Goal: Task Accomplishment & Management: Use online tool/utility

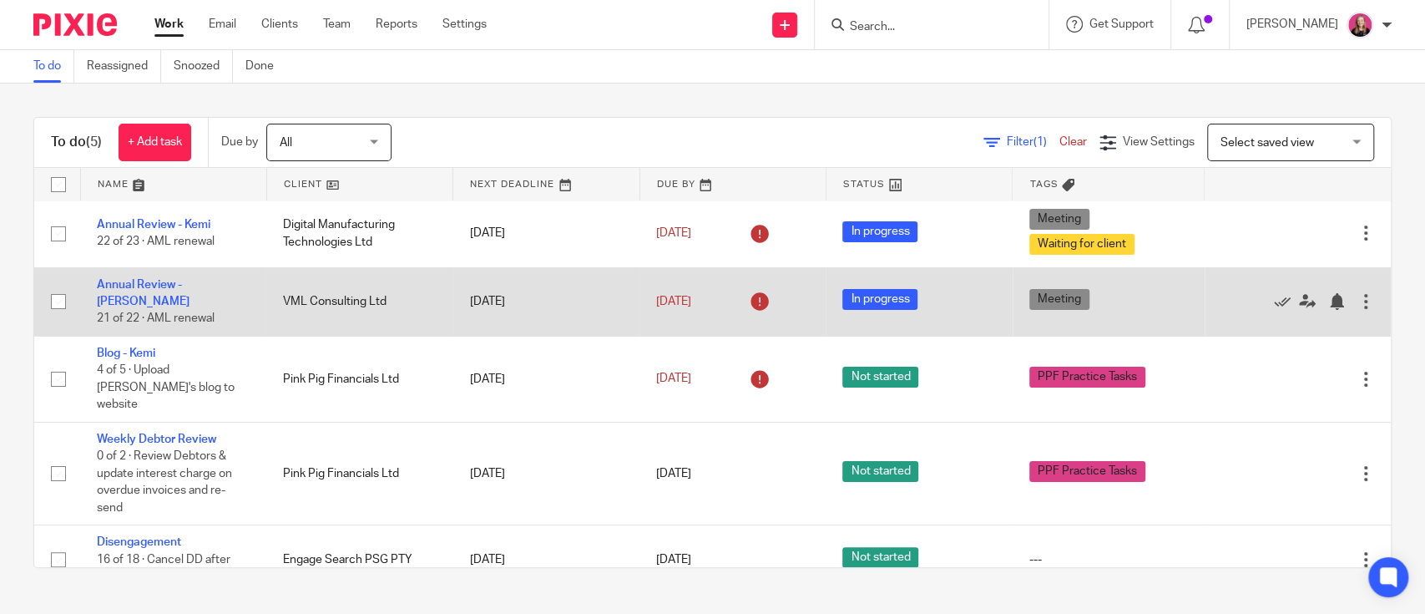
scroll to position [3, 0]
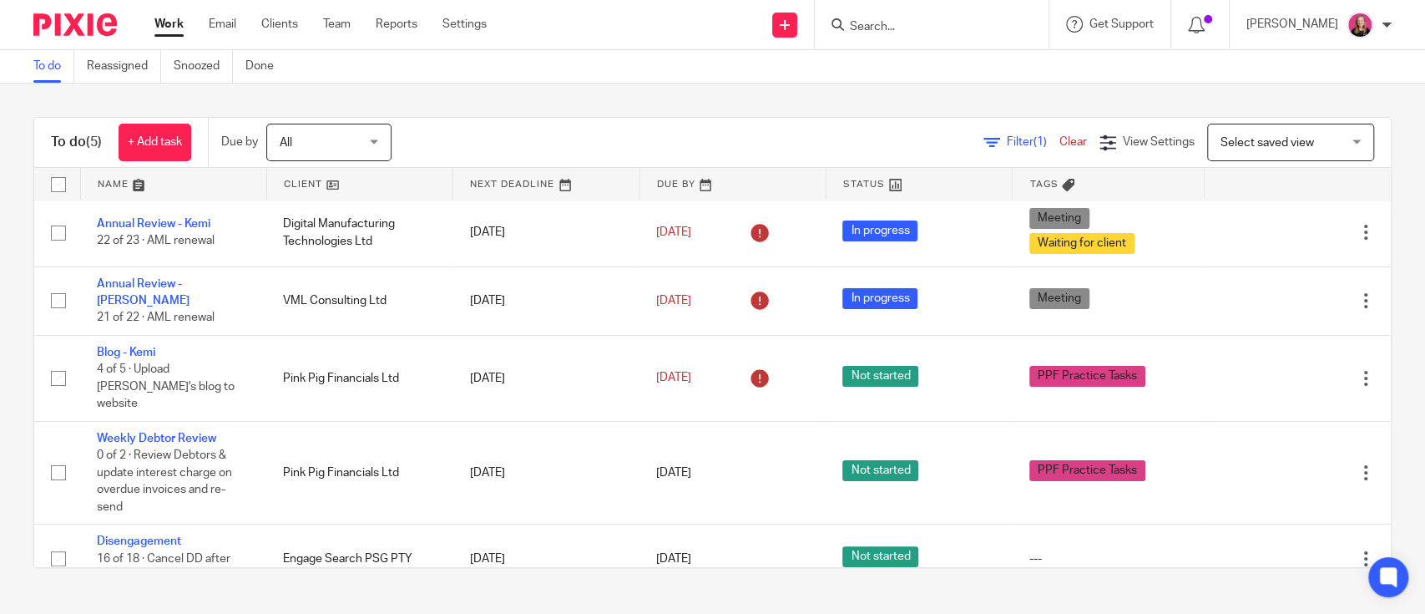
click at [879, 23] on input "Search" at bounding box center [923, 27] width 150 height 15
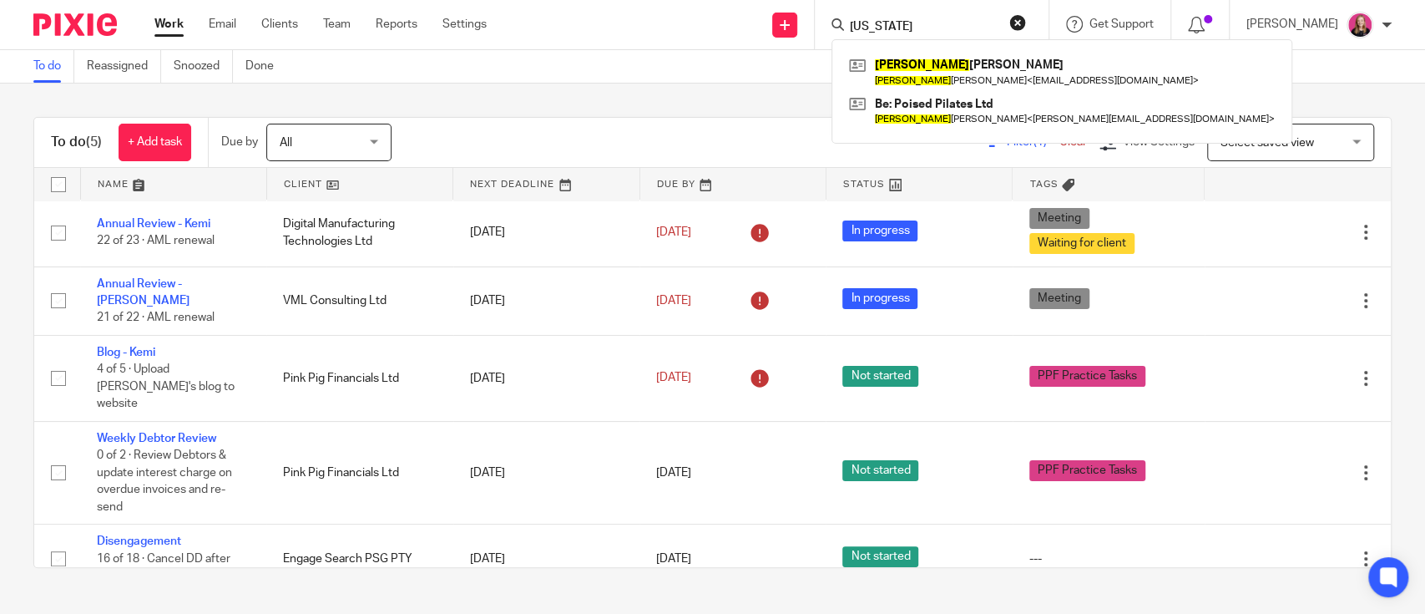
type input "georgia"
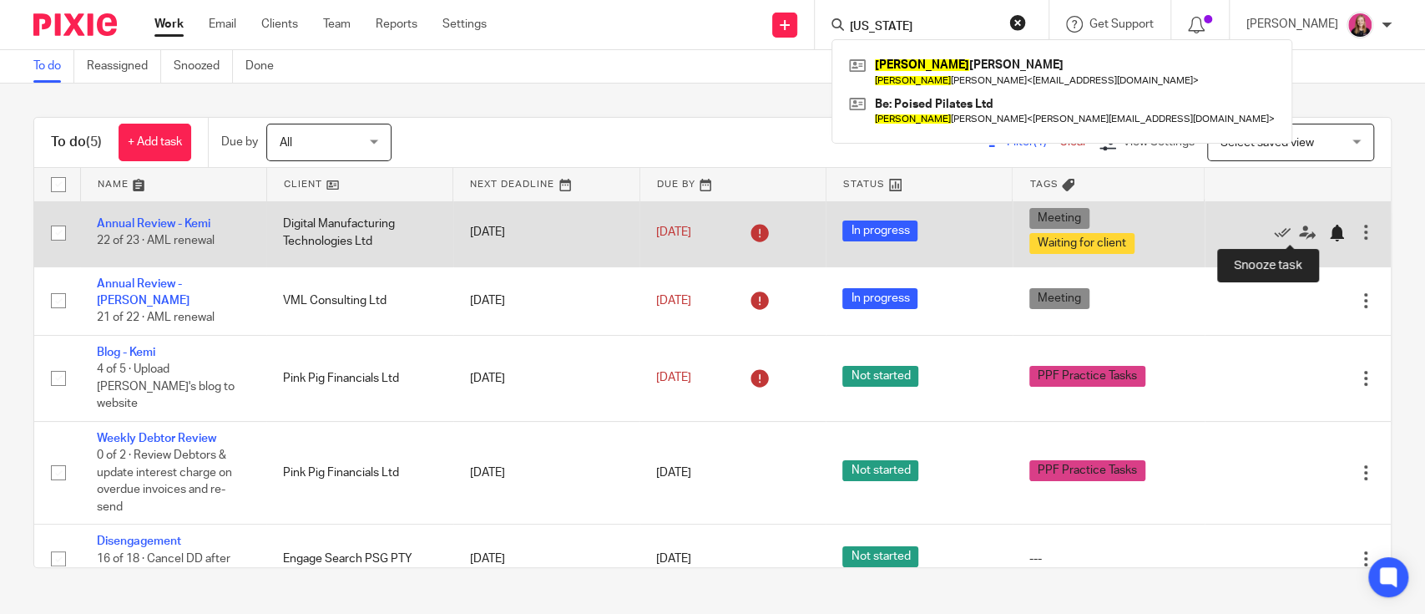
click at [1328, 233] on div at bounding box center [1336, 233] width 17 height 17
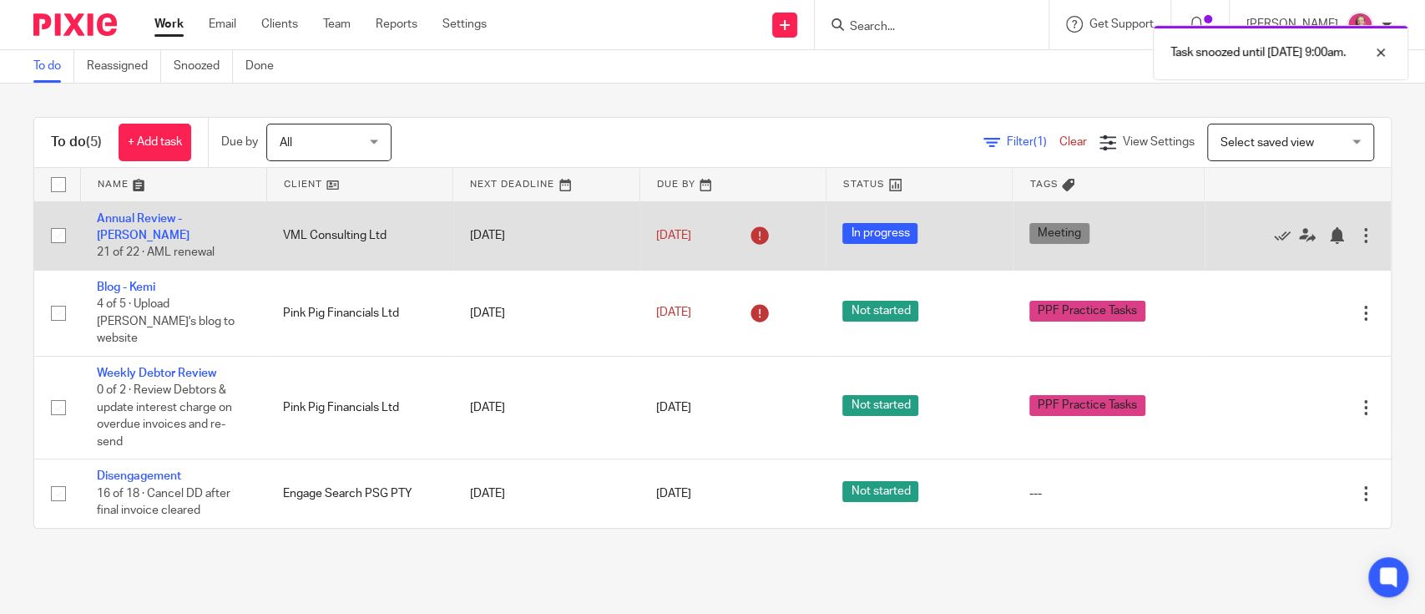
scroll to position [0, 0]
click at [1303, 240] on div "Edit task Delete" at bounding box center [1298, 236] width 153 height 42
click at [1328, 231] on div at bounding box center [1336, 235] width 17 height 17
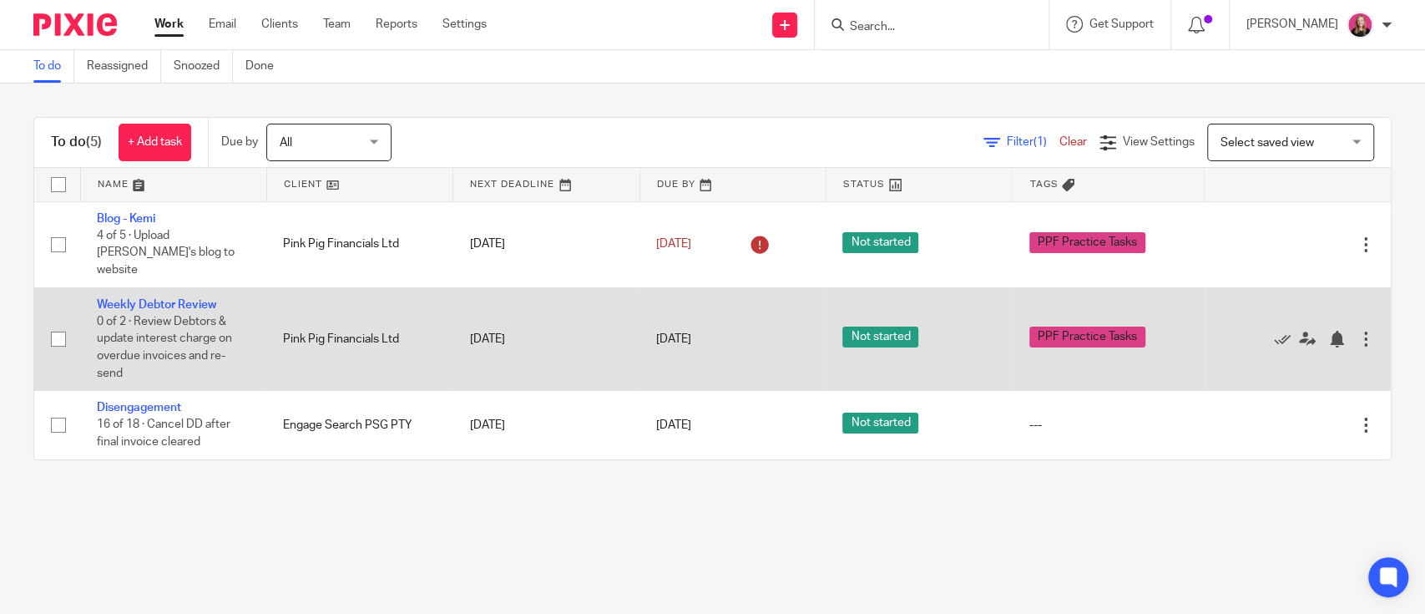
click at [1236, 331] on div at bounding box center [1290, 339] width 136 height 17
click at [1274, 331] on icon at bounding box center [1282, 339] width 17 height 17
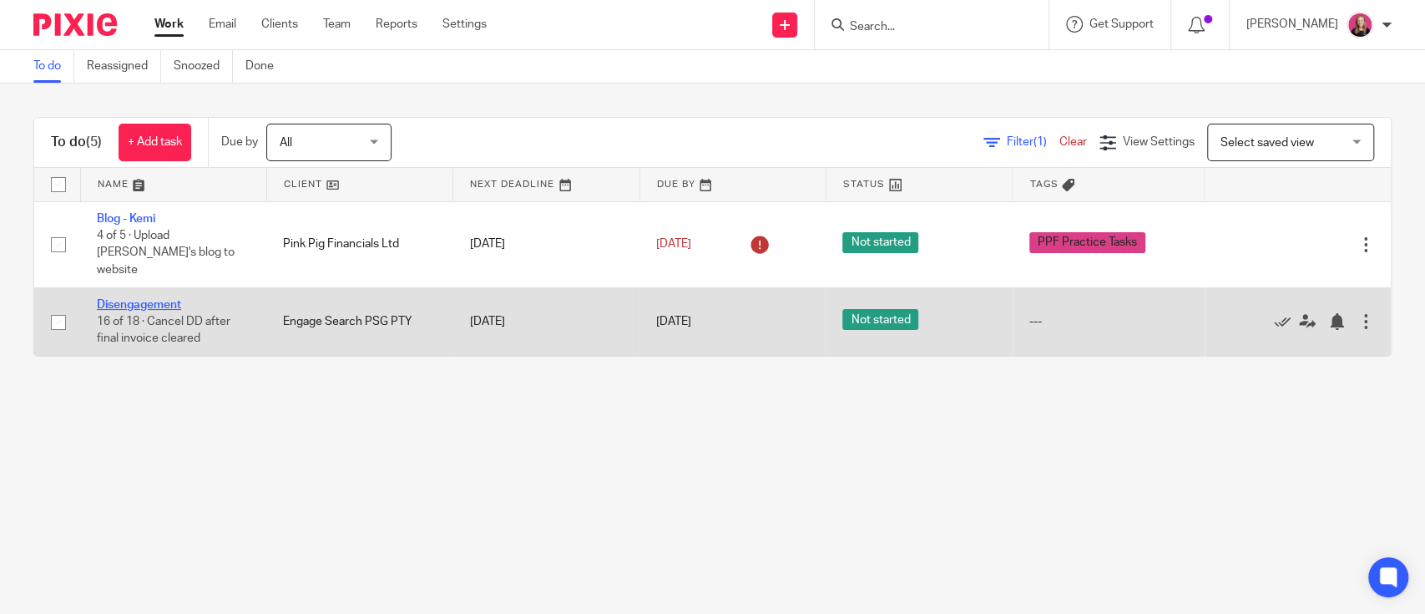
click at [157, 299] on link "Disengagement" at bounding box center [139, 305] width 84 height 12
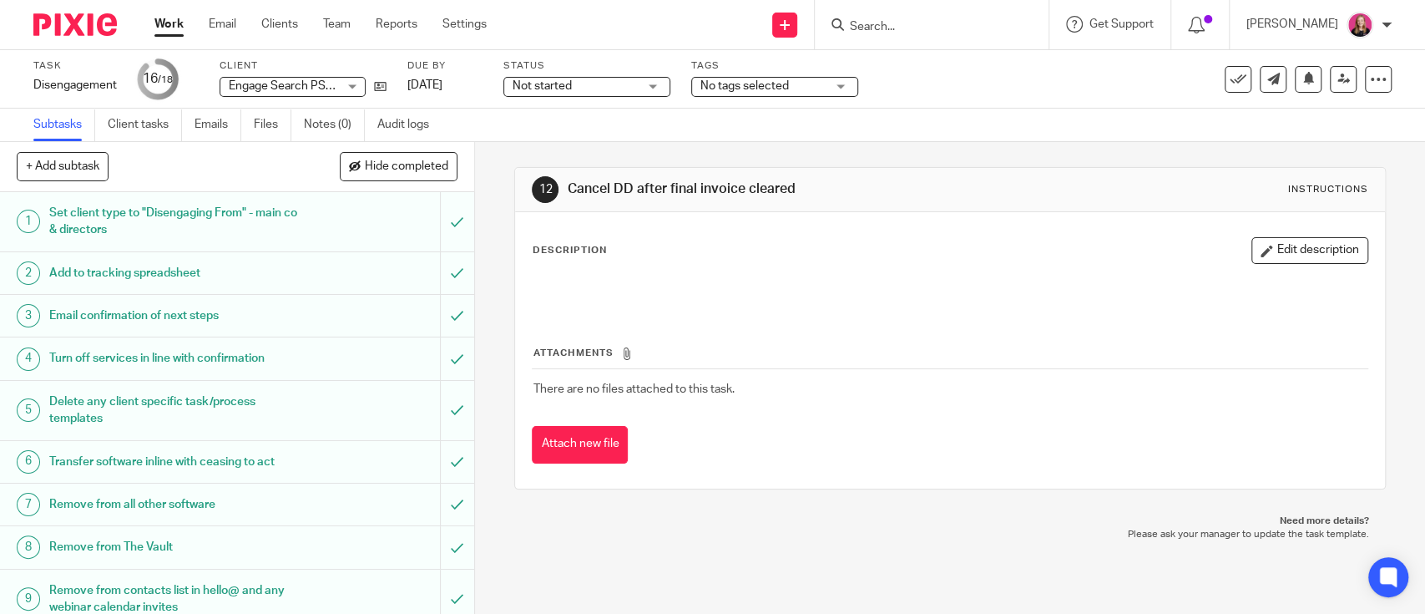
scroll to position [417, 0]
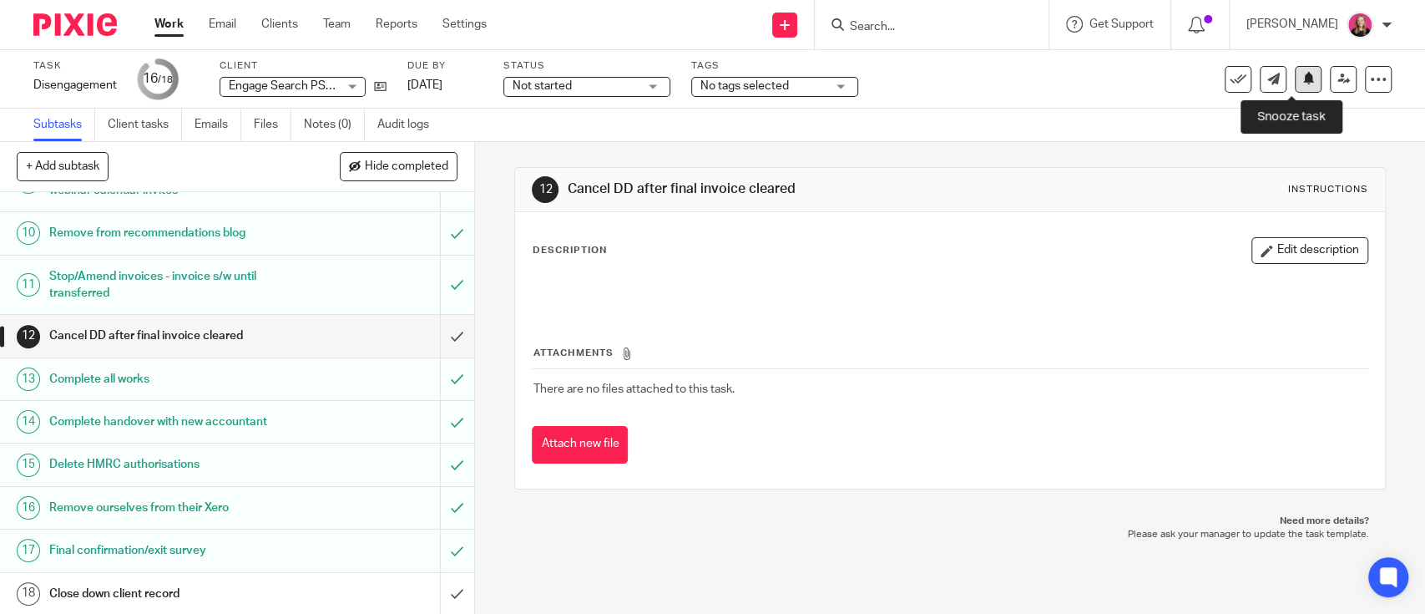
click at [1303, 79] on icon at bounding box center [1309, 78] width 13 height 13
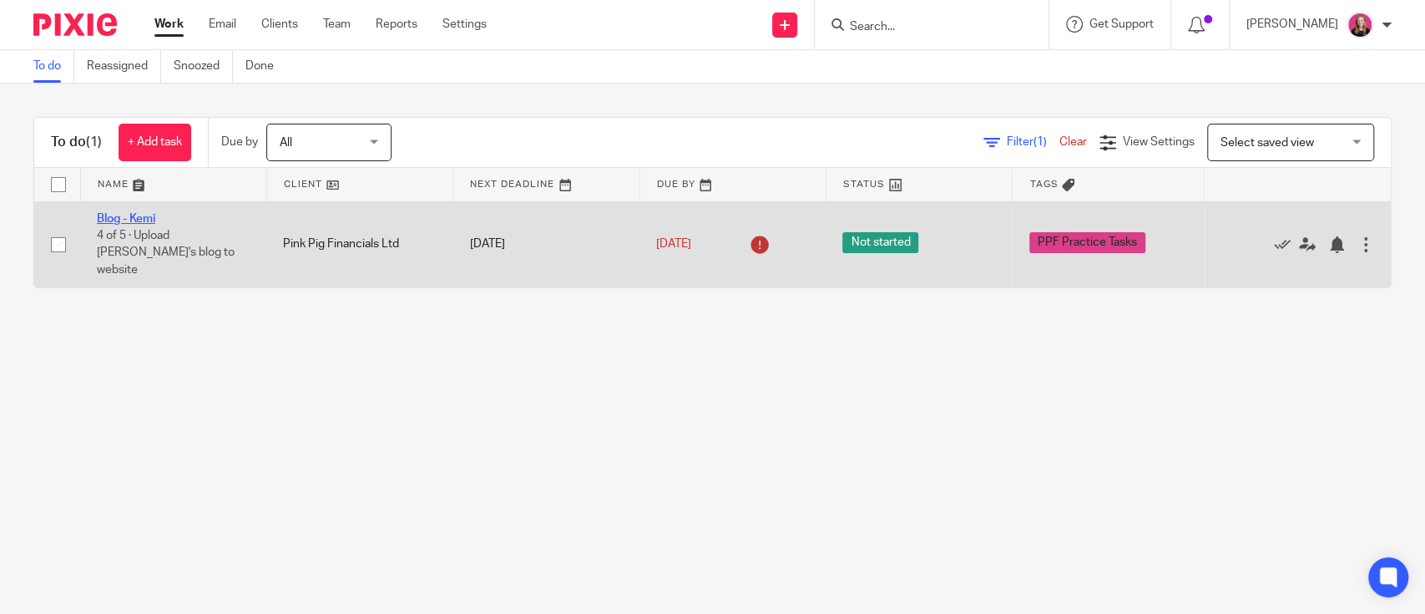
click at [142, 215] on link "Blog - Kemi" at bounding box center [126, 219] width 58 height 12
